Goal: Task Accomplishment & Management: Manage account settings

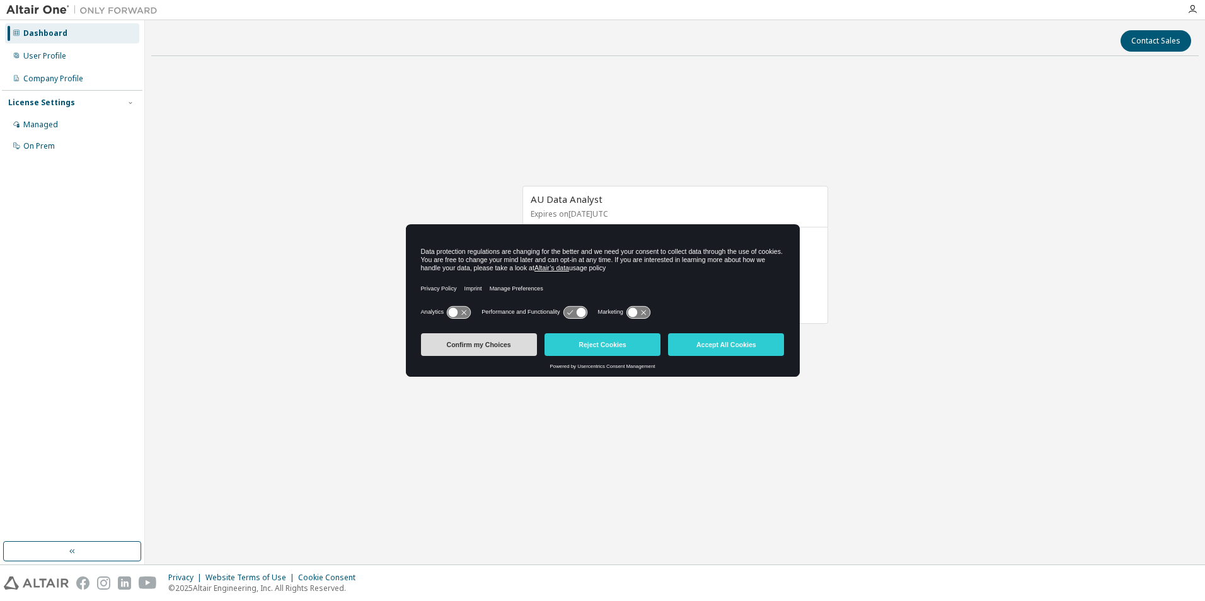
click at [469, 350] on button "Confirm my Choices" at bounding box center [479, 344] width 116 height 23
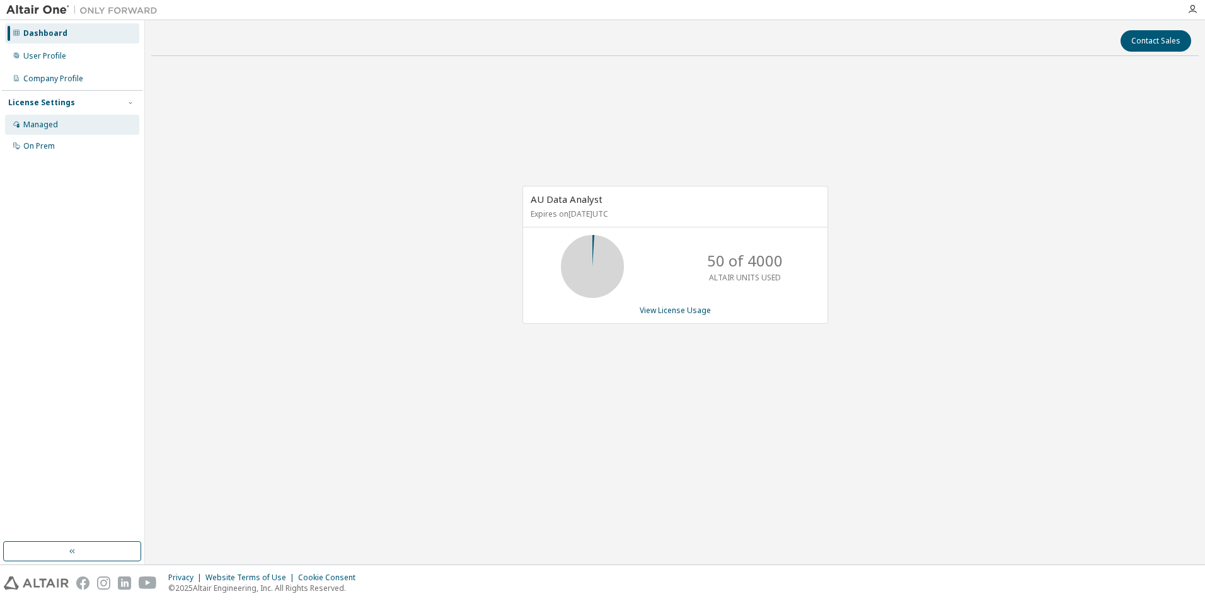
click at [37, 121] on div "Managed" at bounding box center [40, 125] width 35 height 10
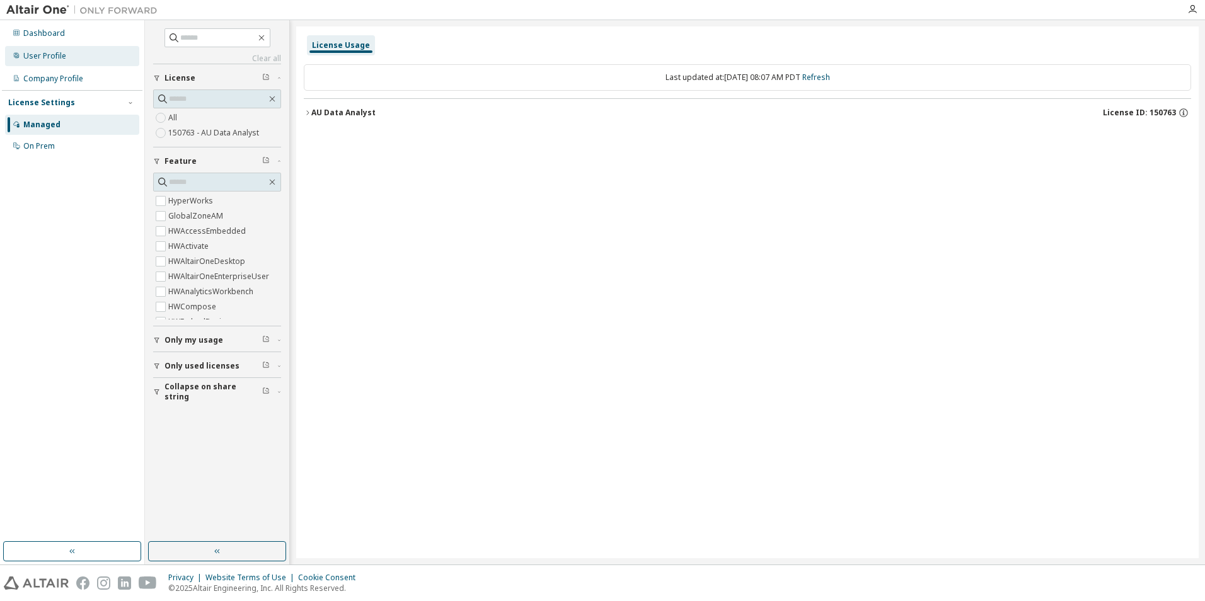
click at [57, 55] on div "User Profile" at bounding box center [44, 56] width 43 height 10
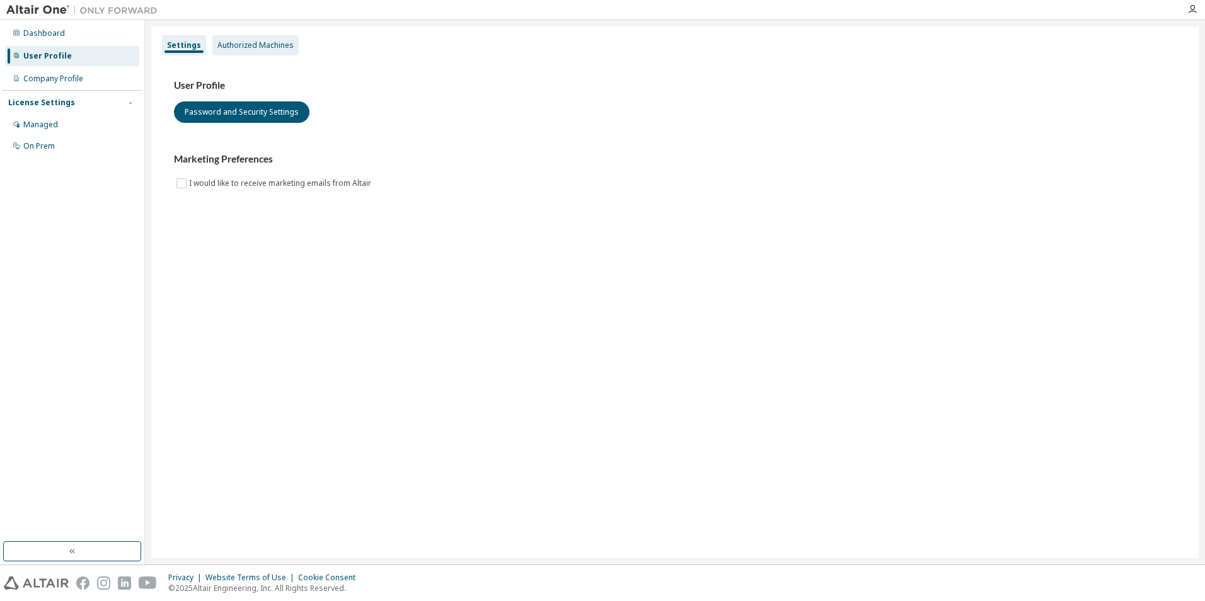
click at [261, 40] on div "Authorized Machines" at bounding box center [255, 45] width 76 height 10
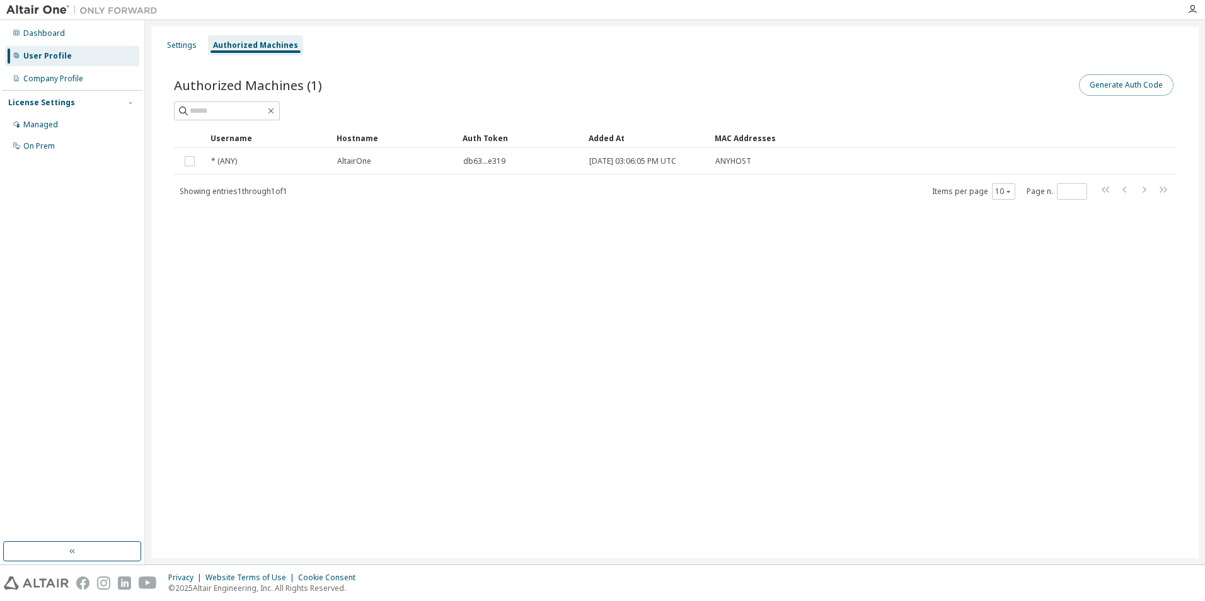
click at [1115, 82] on button "Generate Auth Code" at bounding box center [1126, 84] width 95 height 21
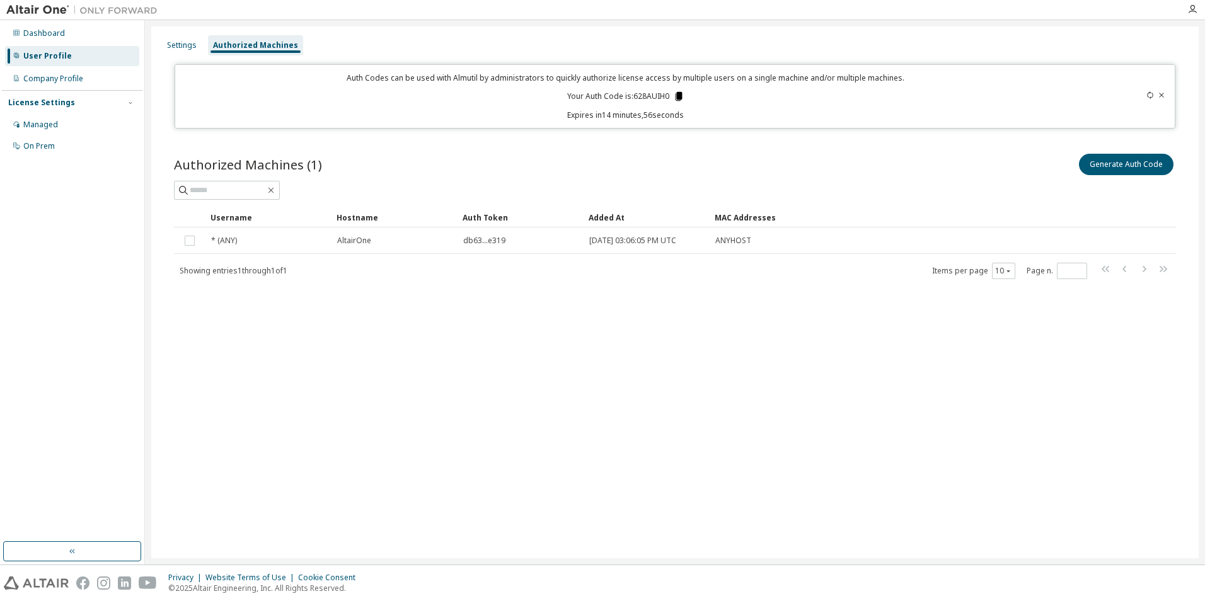
click at [682, 96] on icon at bounding box center [678, 96] width 7 height 9
